Goal: Task Accomplishment & Management: Manage account settings

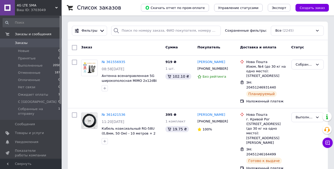
click at [24, 45] on link "Заказы 0" at bounding box center [31, 43] width 63 height 9
